Goal: Download file/media

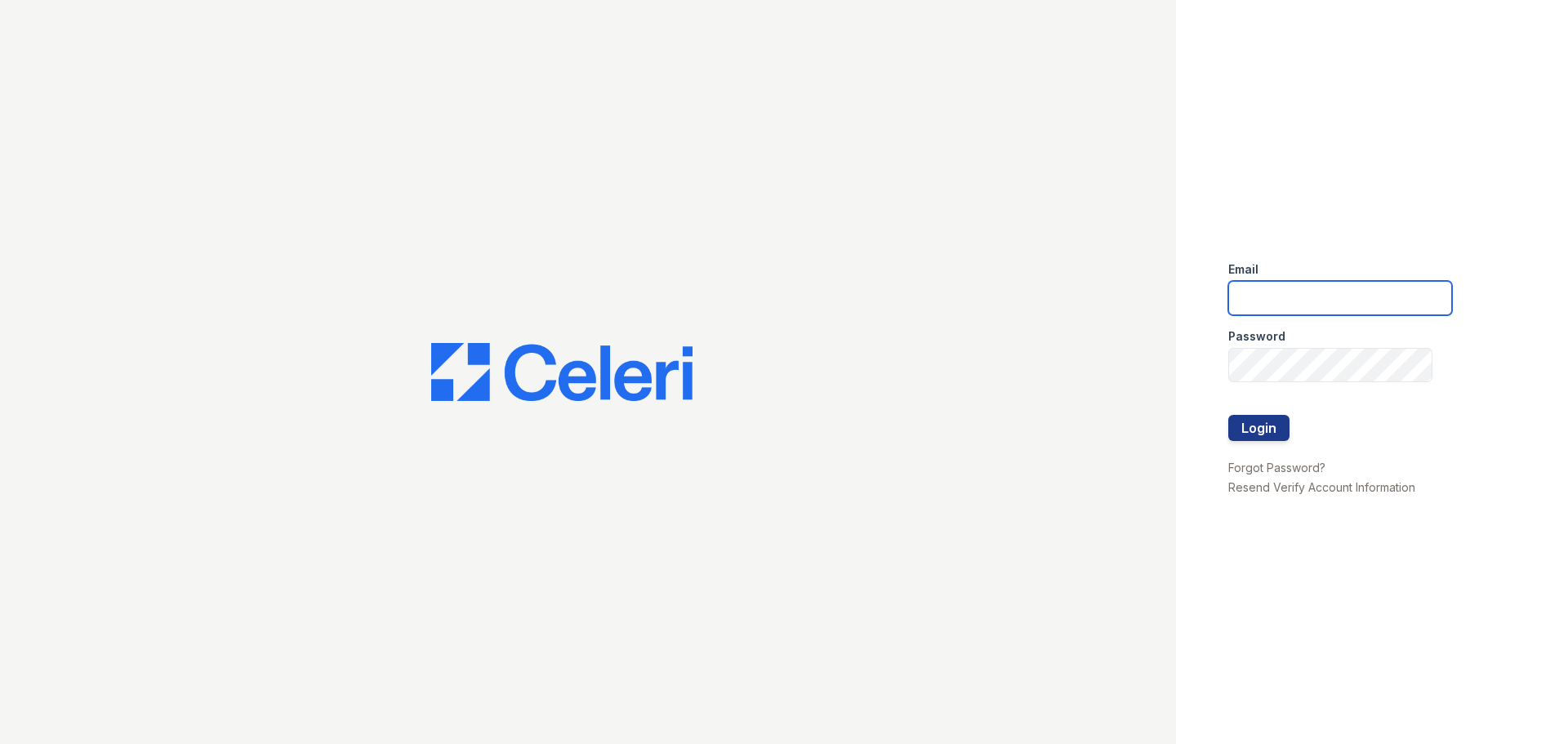
click at [1281, 298] on input "email" at bounding box center [1339, 299] width 224 height 35
type input "[EMAIL_ADDRESS][DOMAIN_NAME]"
click at [1265, 432] on button "Login" at bounding box center [1259, 427] width 61 height 26
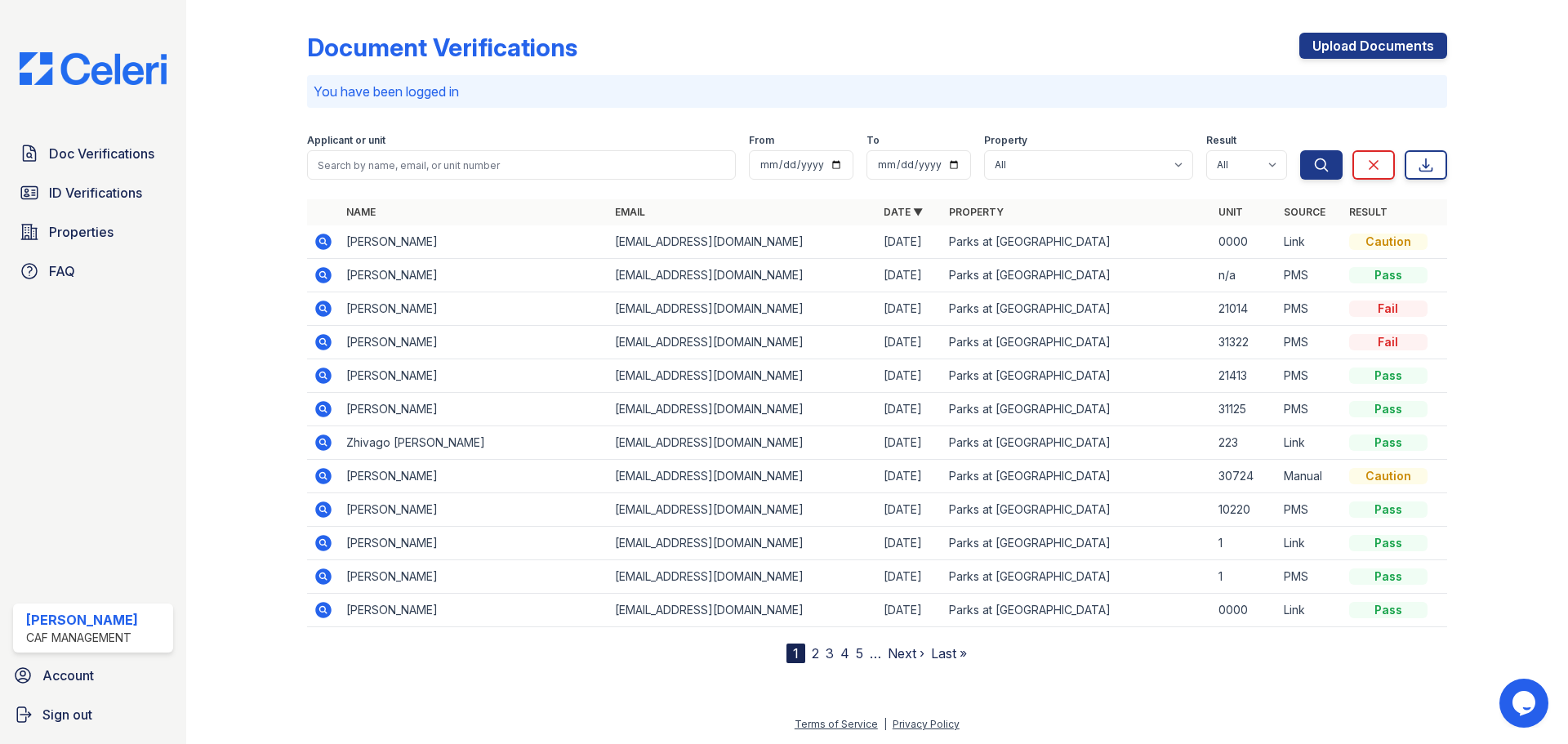
click at [325, 237] on icon at bounding box center [323, 241] width 16 height 16
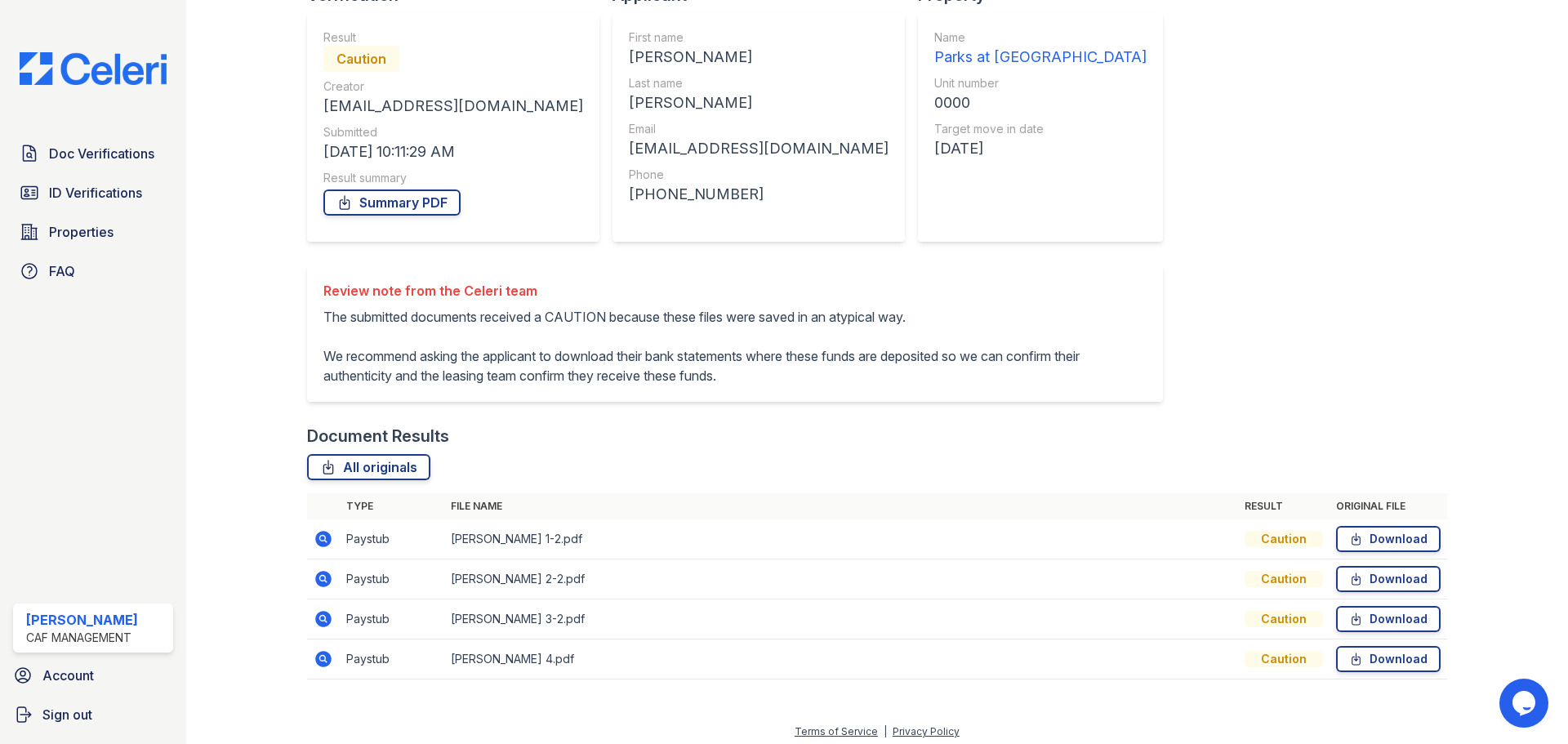
scroll to position [145, 0]
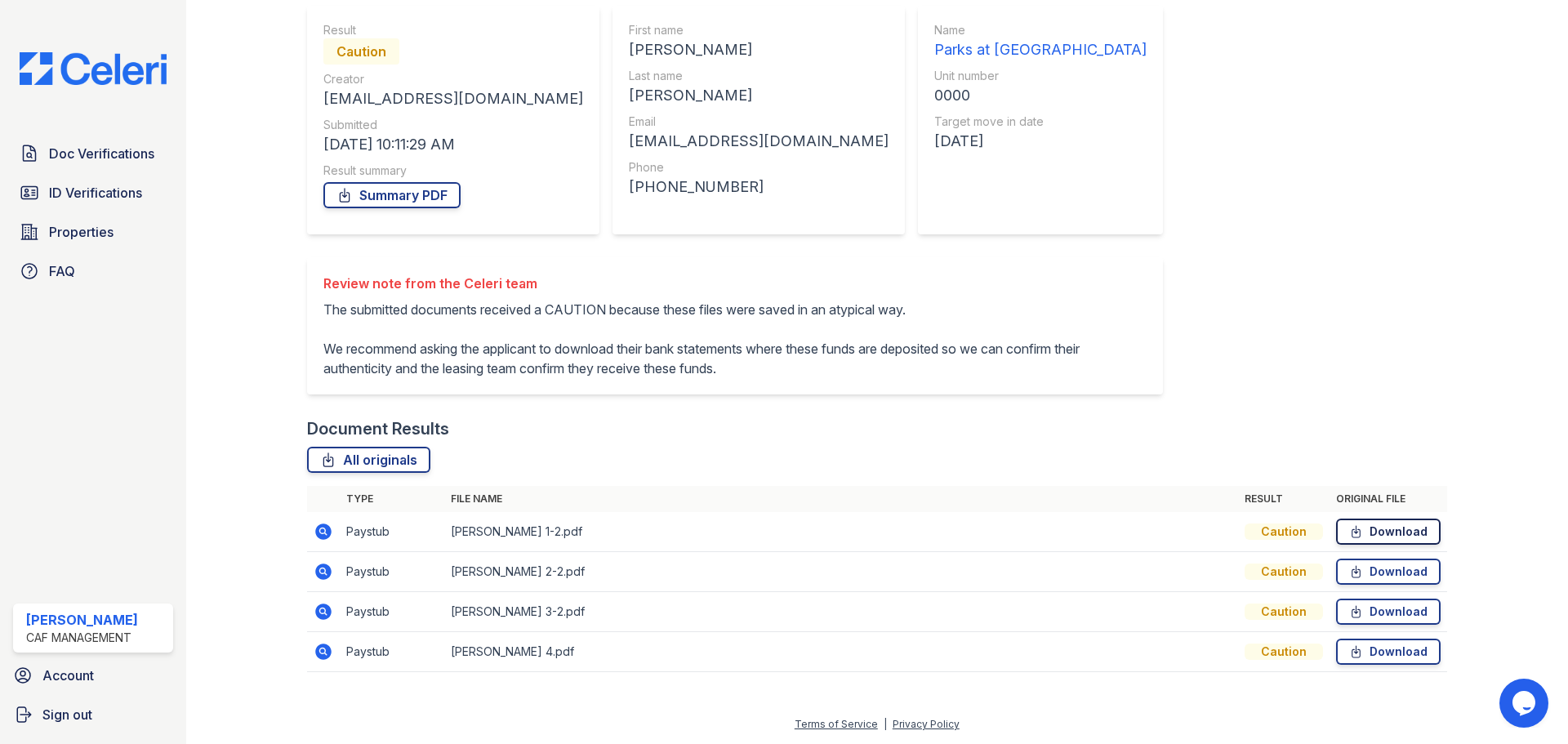
click at [1412, 532] on link "Download" at bounding box center [1387, 531] width 105 height 26
click at [1380, 567] on link "Download" at bounding box center [1387, 571] width 105 height 26
click at [1388, 613] on link "Download" at bounding box center [1387, 611] width 105 height 26
click at [1400, 654] on link "Download" at bounding box center [1387, 651] width 105 height 26
click at [422, 196] on link "Summary PDF" at bounding box center [392, 195] width 137 height 26
